Goal: Transaction & Acquisition: Purchase product/service

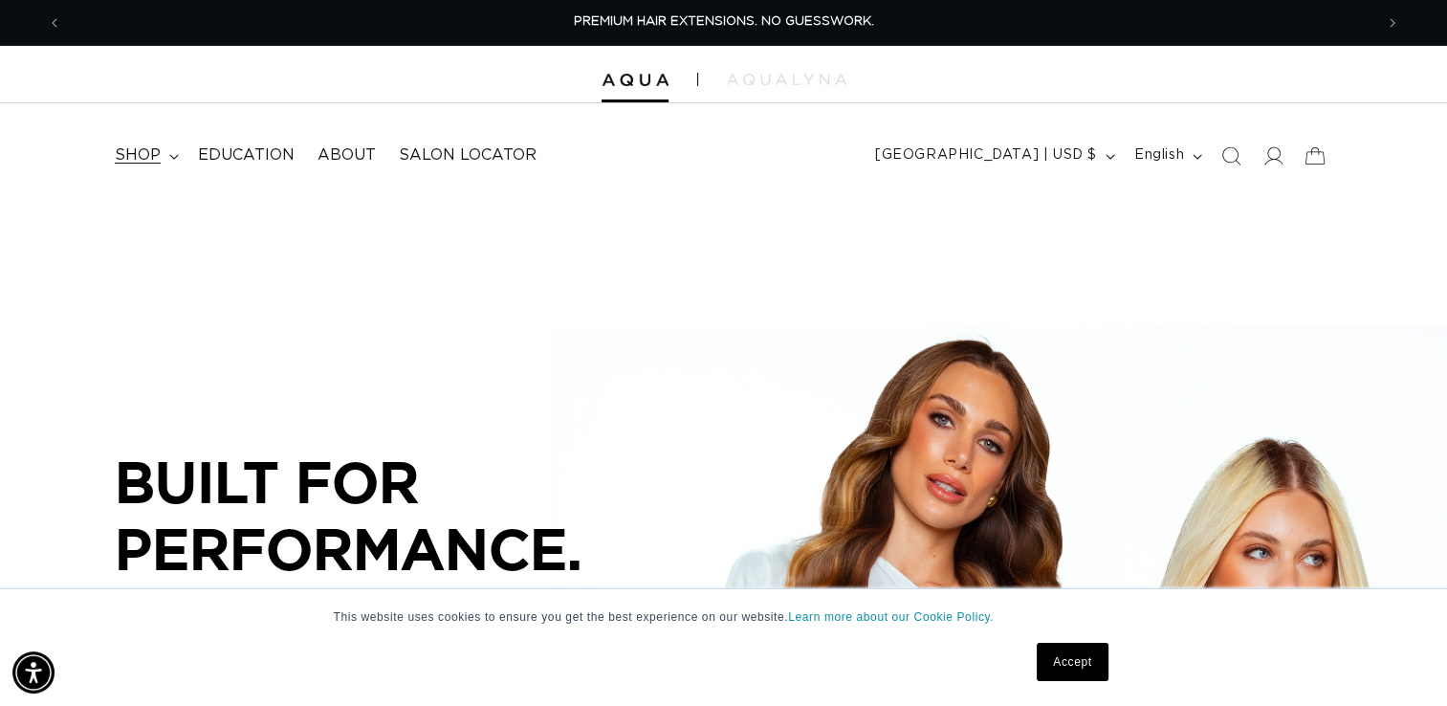
click at [149, 156] on span "shop" at bounding box center [138, 155] width 46 height 20
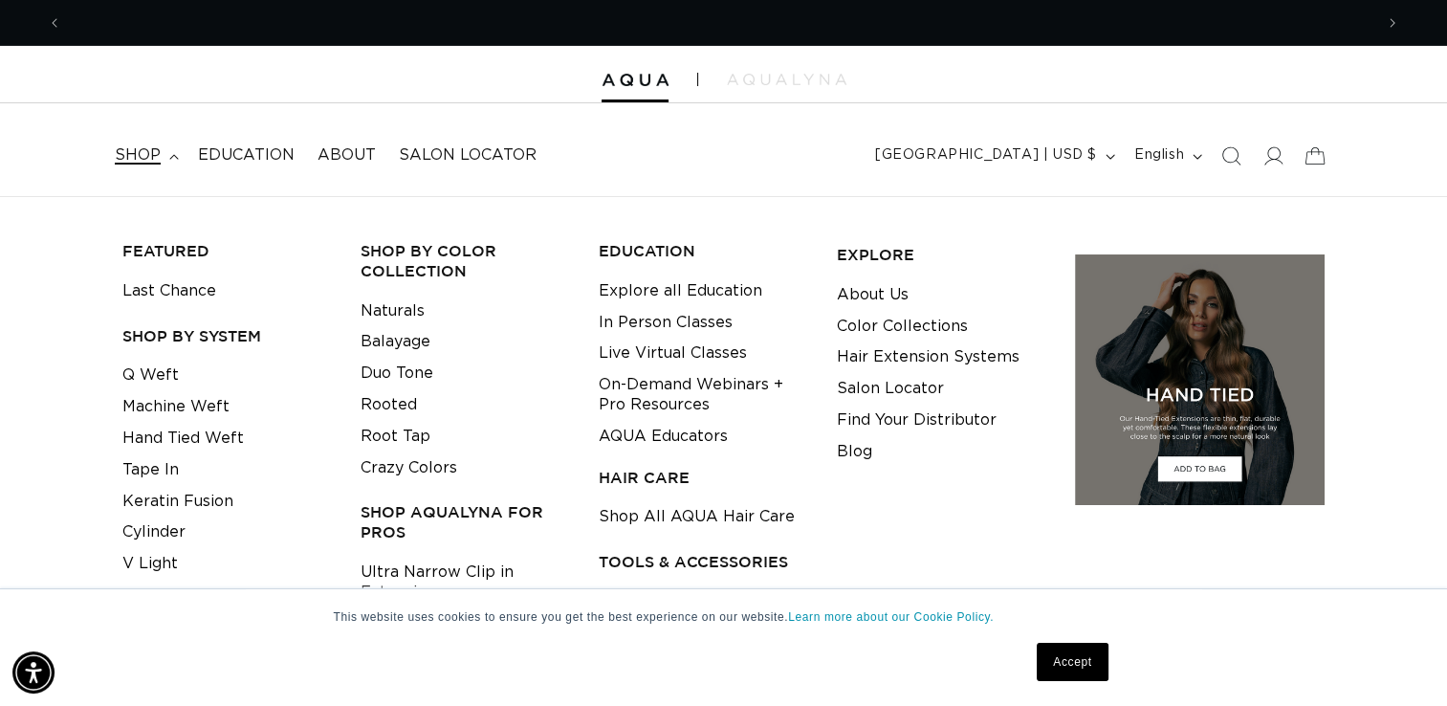
scroll to position [0, 1311]
click at [221, 440] on link "Hand Tied Weft" at bounding box center [182, 439] width 121 height 32
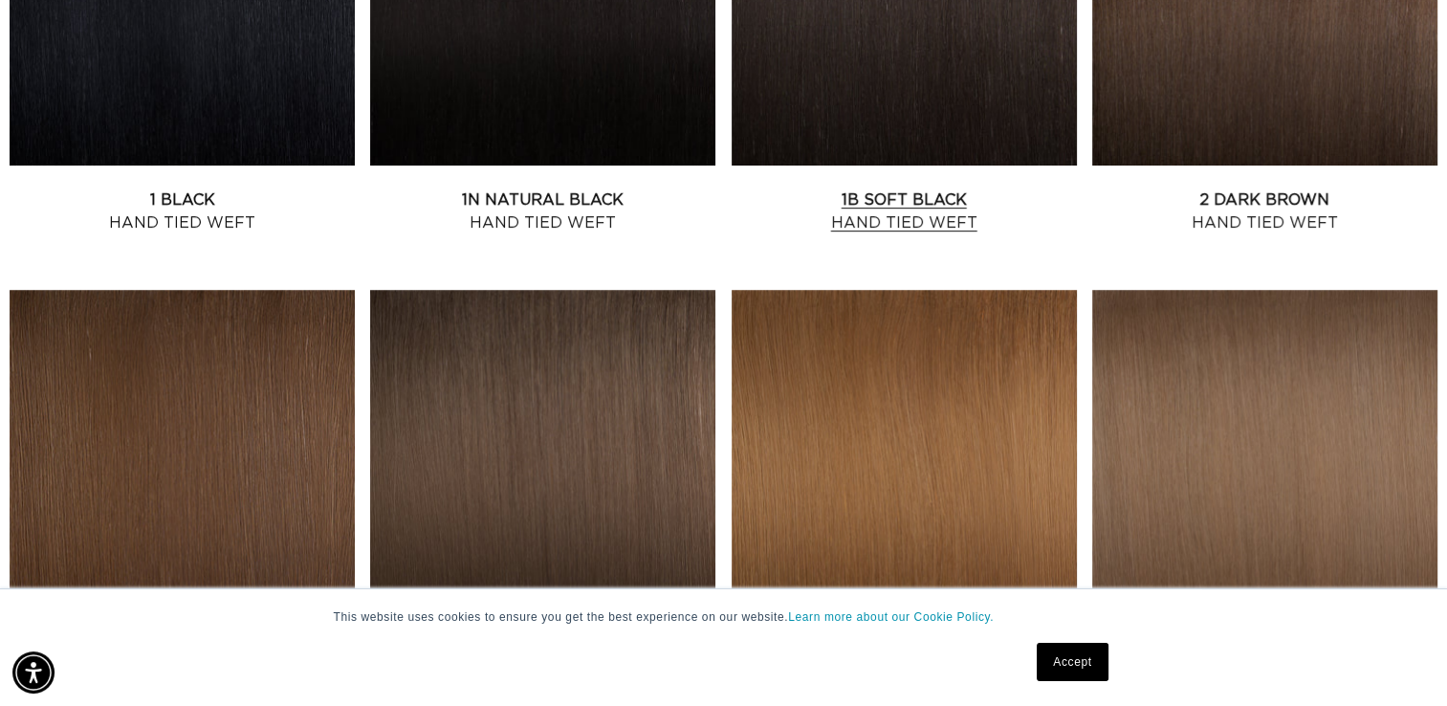
scroll to position [0, 1311]
click at [926, 195] on link "1B Soft Black Hand Tied Weft" at bounding box center [903, 211] width 345 height 46
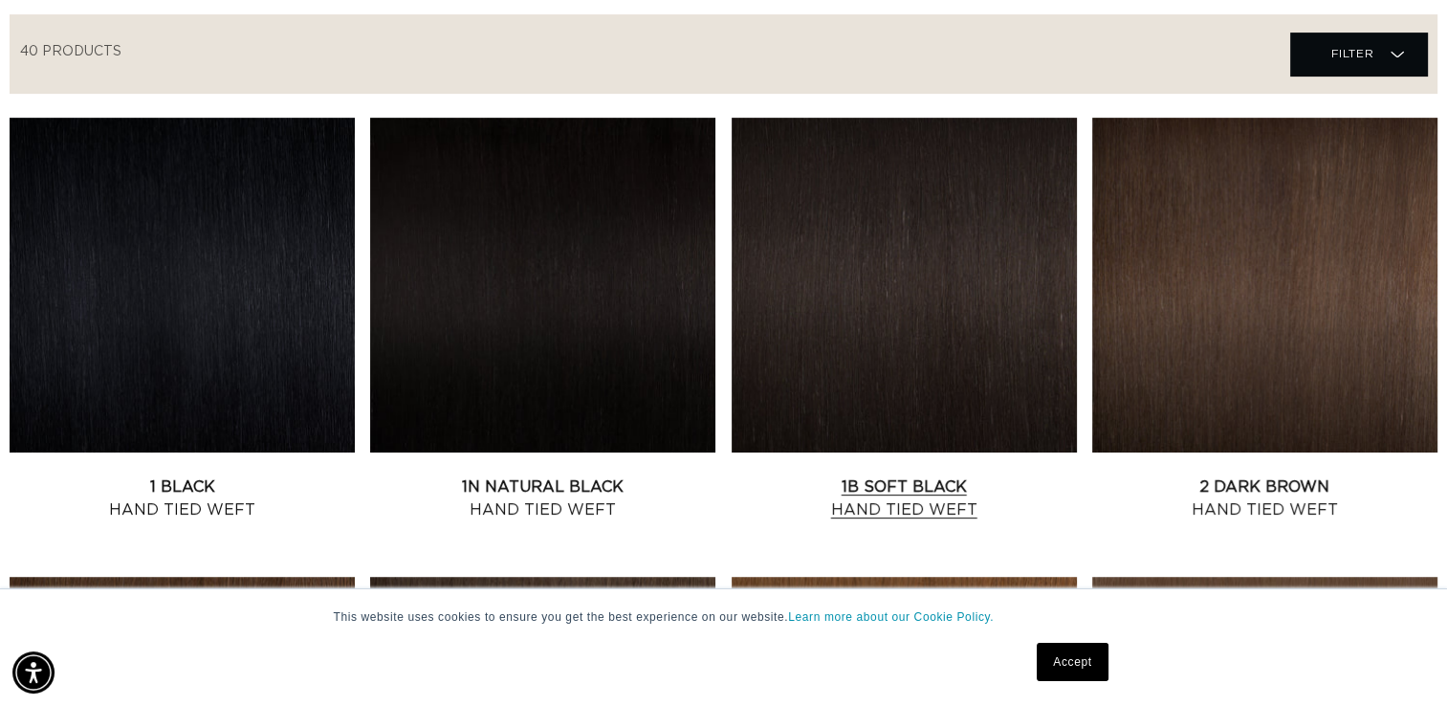
scroll to position [0, 0]
click at [941, 499] on link "1B Soft Black Hand Tied Weft" at bounding box center [903, 498] width 345 height 46
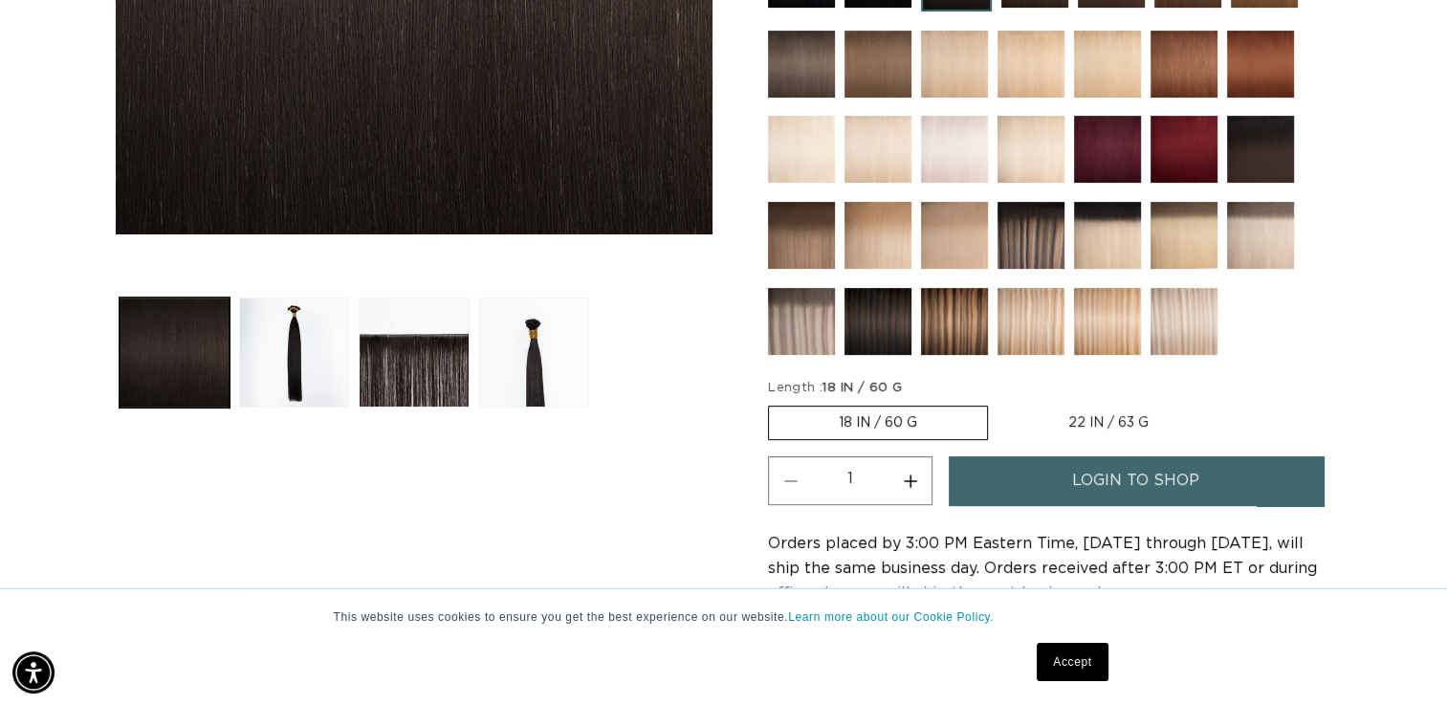
scroll to position [0, 2621]
click at [948, 414] on label "18 IN / 60 G Variant sold out or unavailable" at bounding box center [878, 422] width 220 height 34
click at [774, 403] on input "18 IN / 60 G Variant sold out or unavailable" at bounding box center [773, 402] width 1 height 1
click at [896, 423] on label "18 IN / 60 G Variant sold out or unavailable" at bounding box center [878, 422] width 220 height 34
click at [774, 403] on input "18 IN / 60 G Variant sold out or unavailable" at bounding box center [773, 402] width 1 height 1
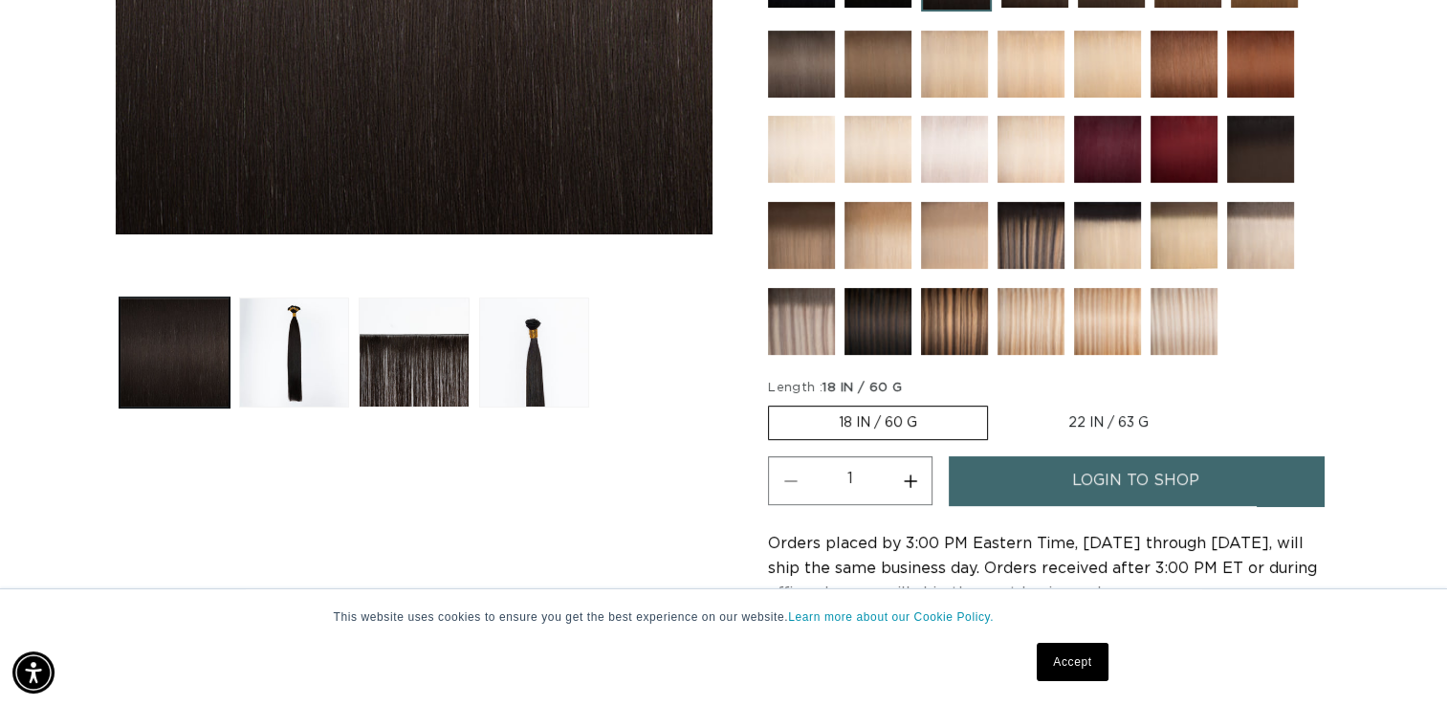
scroll to position [0, 0]
click at [1116, 418] on label "22 IN / 63 G Variant sold out or unavailable" at bounding box center [1108, 422] width 220 height 33
click at [998, 403] on input "22 IN / 63 G Variant sold out or unavailable" at bounding box center [997, 402] width 1 height 1
radio input "true"
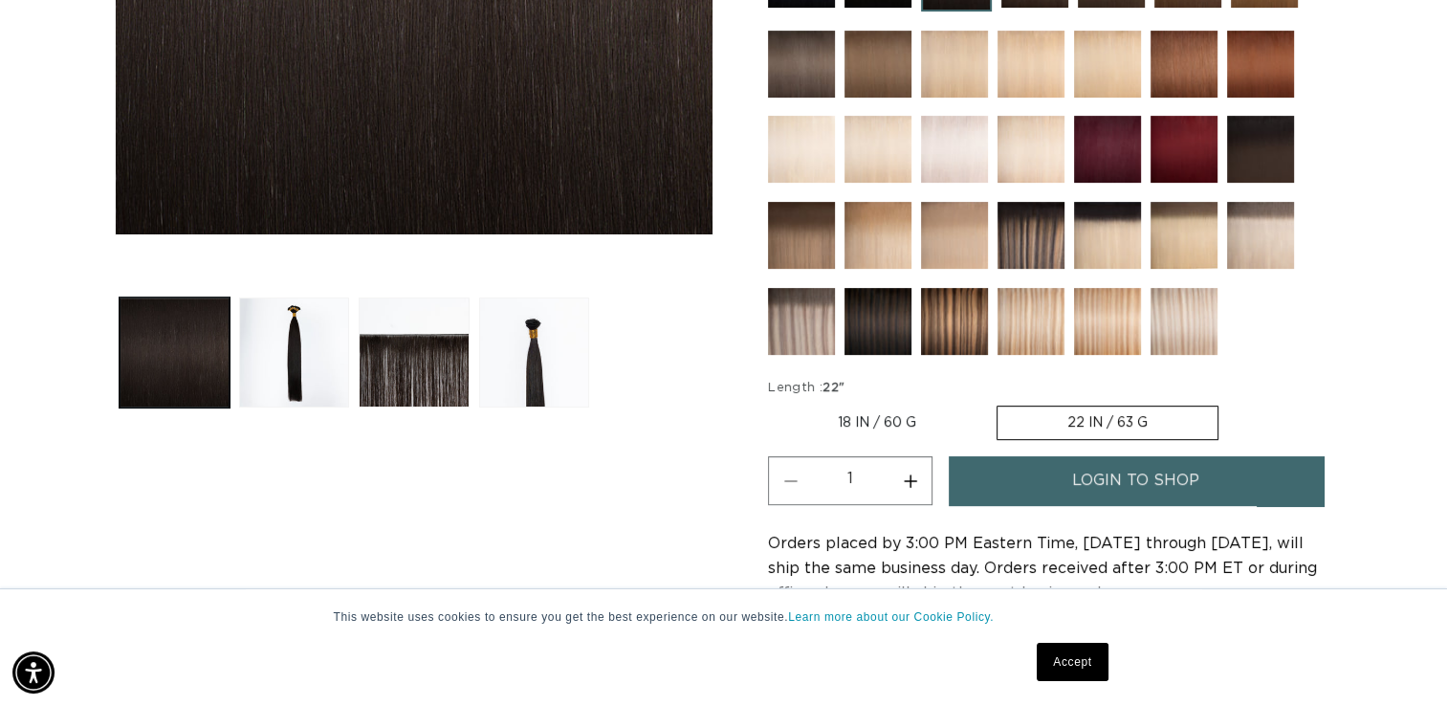
click at [933, 414] on label "18 IN / 60 G Variant sold out or unavailable" at bounding box center [877, 422] width 218 height 33
click at [774, 403] on input "18 IN / 60 G Variant sold out or unavailable" at bounding box center [773, 402] width 1 height 1
radio input "true"
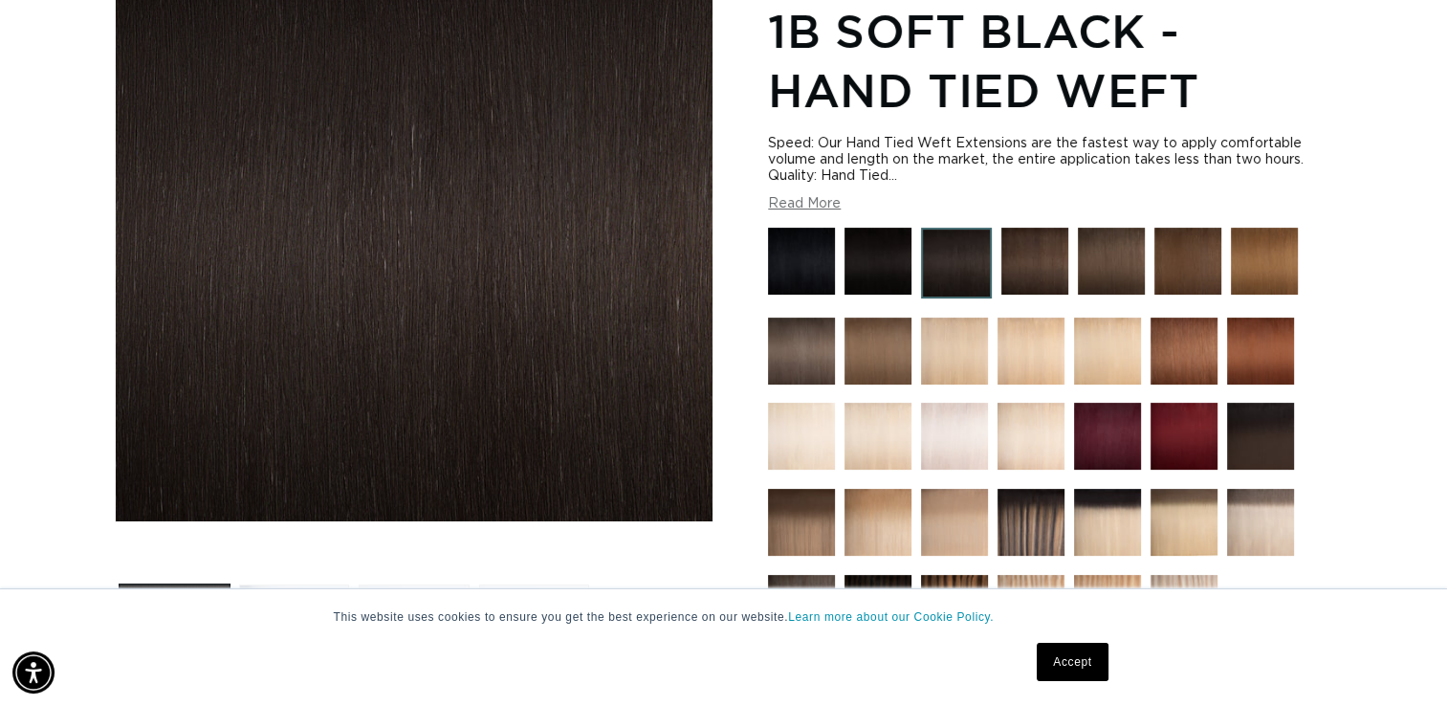
scroll to position [0, 2621]
click at [822, 197] on button "Read More" at bounding box center [804, 204] width 73 height 16
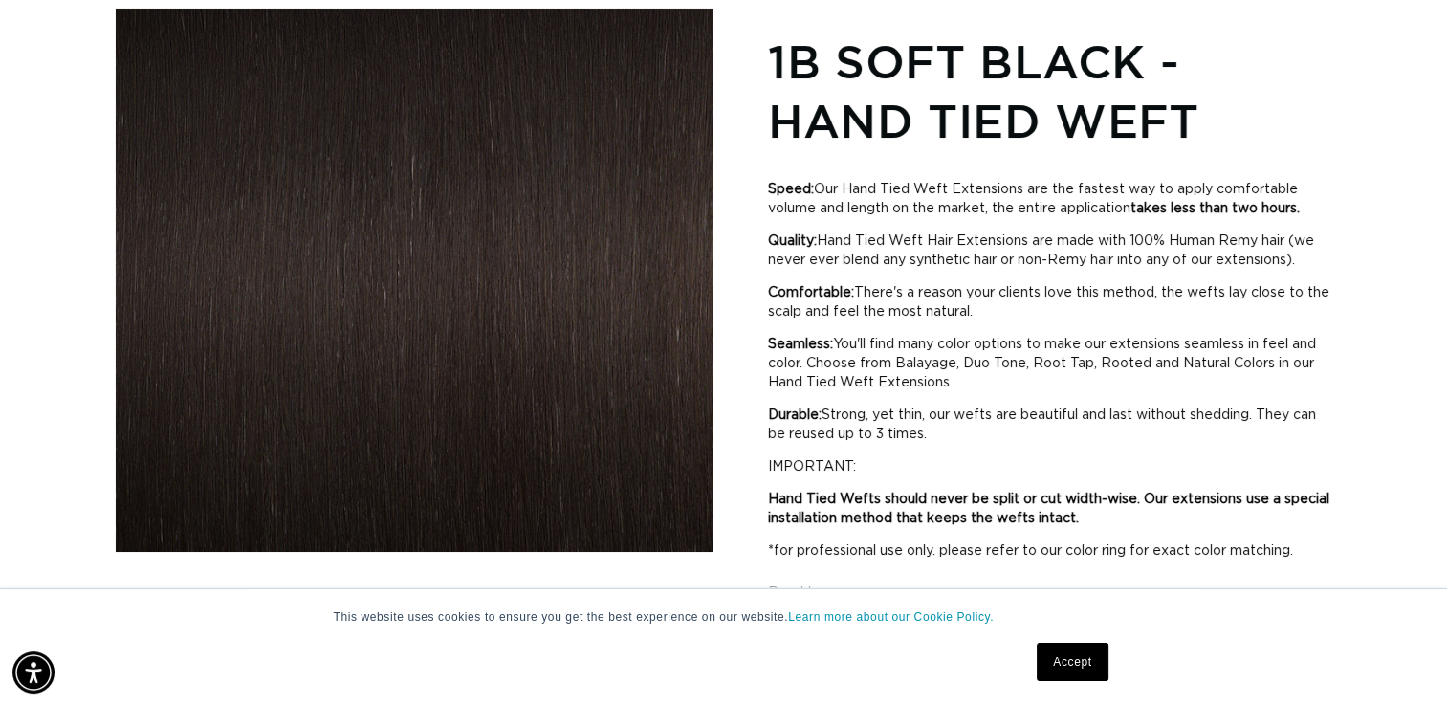
scroll to position [574, 0]
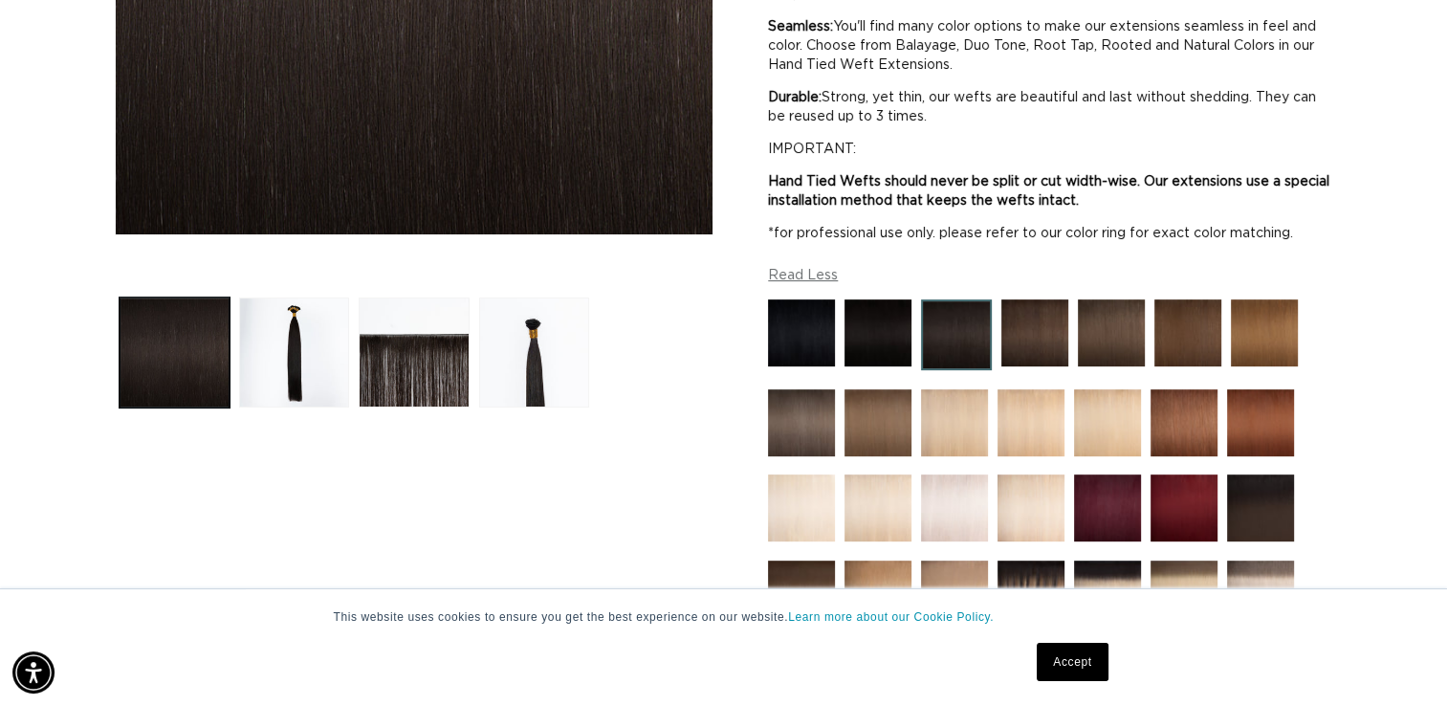
click at [815, 314] on img at bounding box center [801, 332] width 67 height 67
